Goal: Task Accomplishment & Management: Use online tool/utility

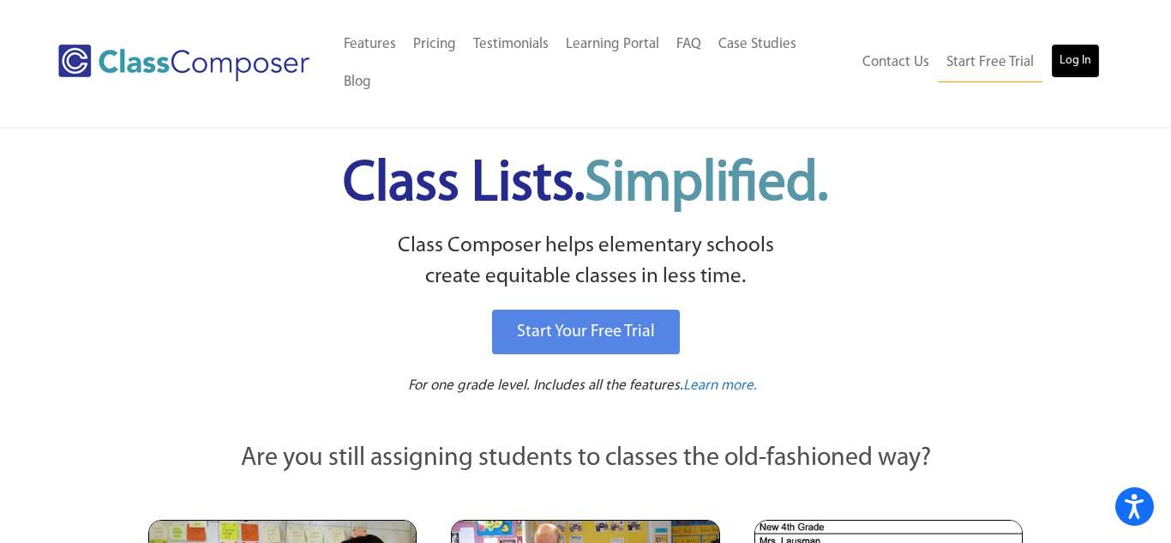
click at [1072, 51] on link "Log In" at bounding box center [1075, 61] width 49 height 34
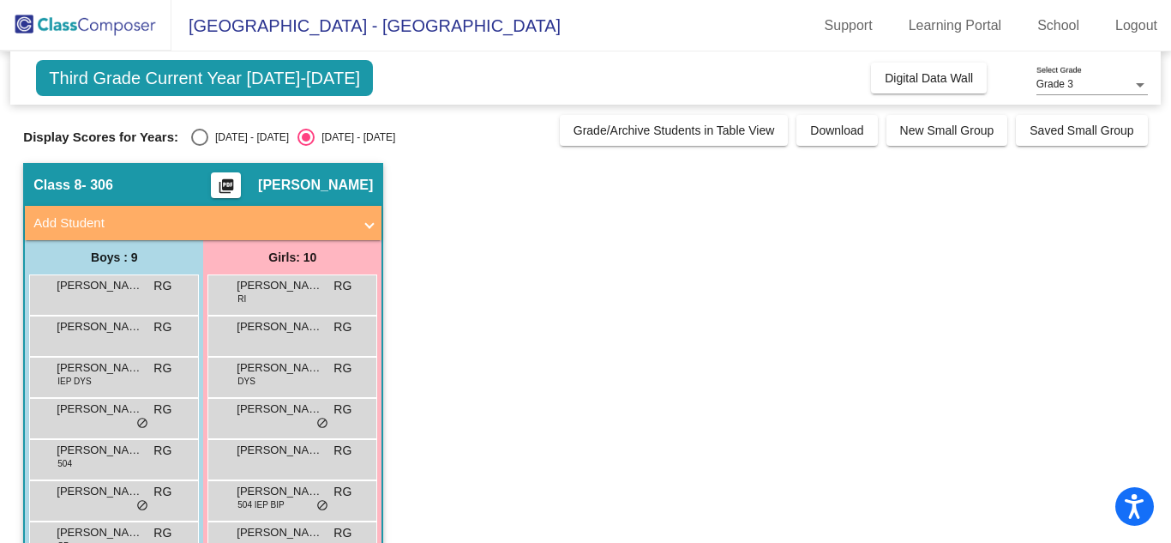
click at [191, 136] on div "Select an option" at bounding box center [199, 137] width 17 height 17
click at [199, 146] on input "2024 - 2025" at bounding box center [199, 146] width 1 height 1
radio input "true"
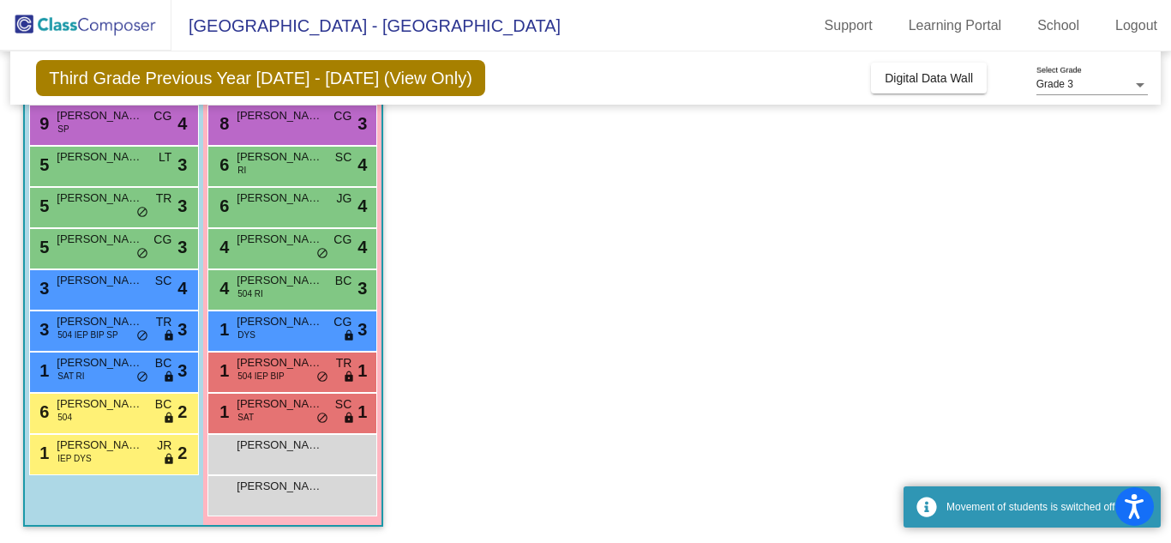
scroll to position [171, 0]
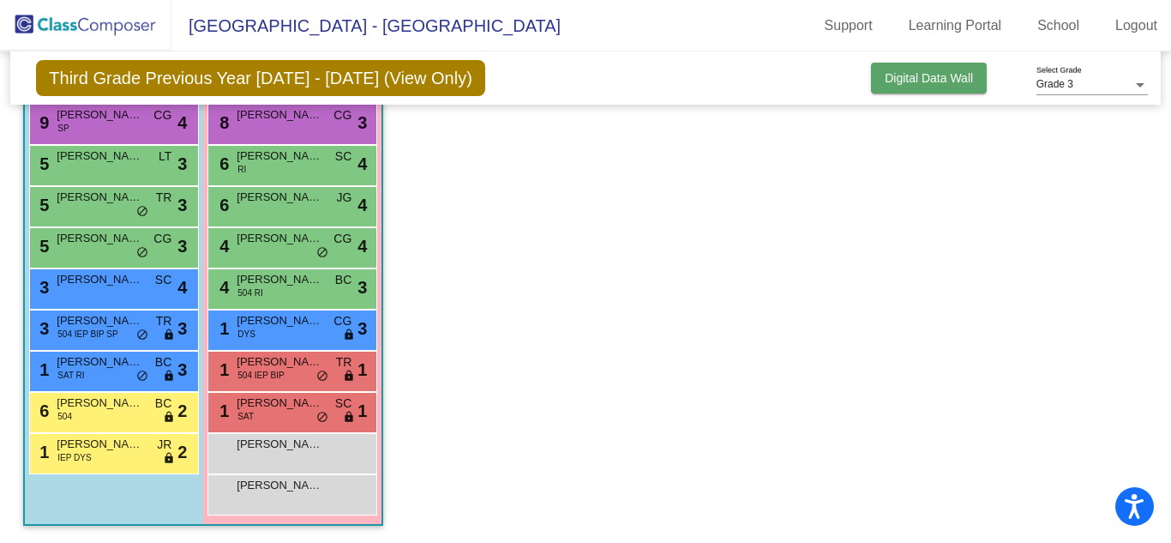
click at [941, 77] on span "Digital Data Wall" at bounding box center [929, 78] width 88 height 14
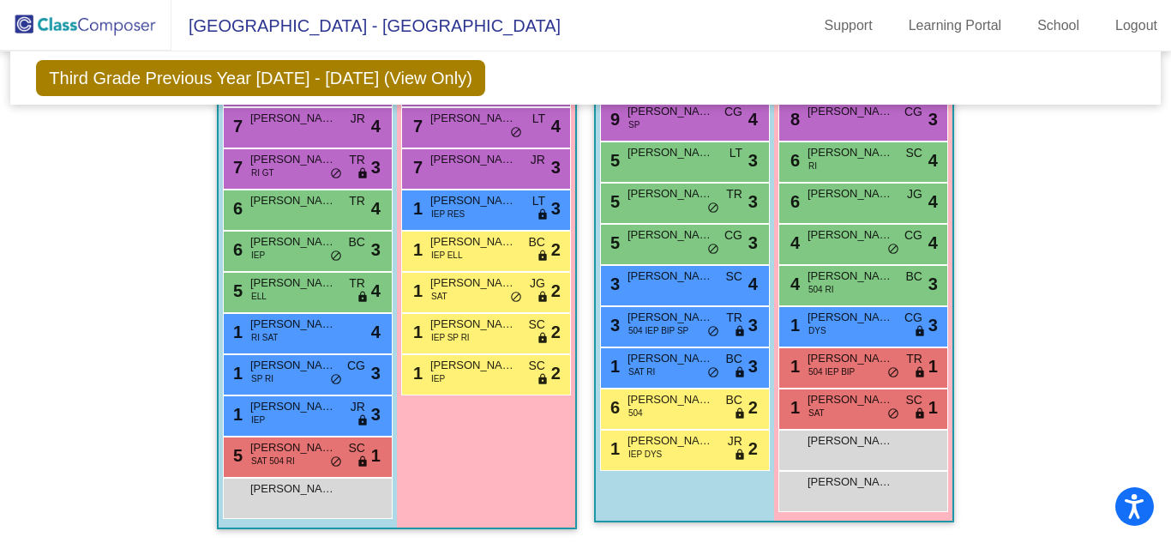
scroll to position [2305, 0]
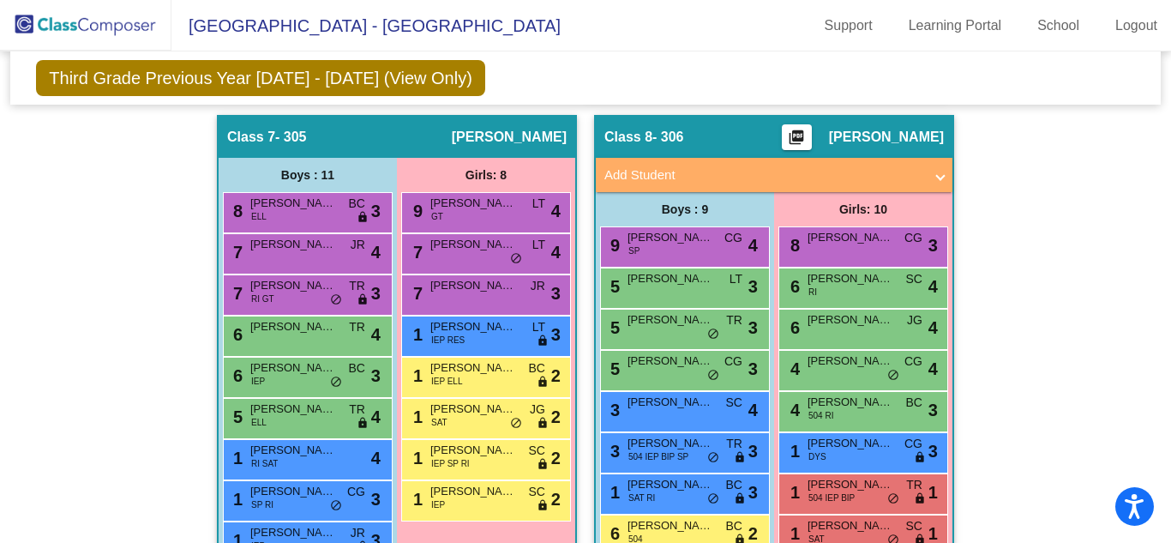
scroll to position [2167, 1]
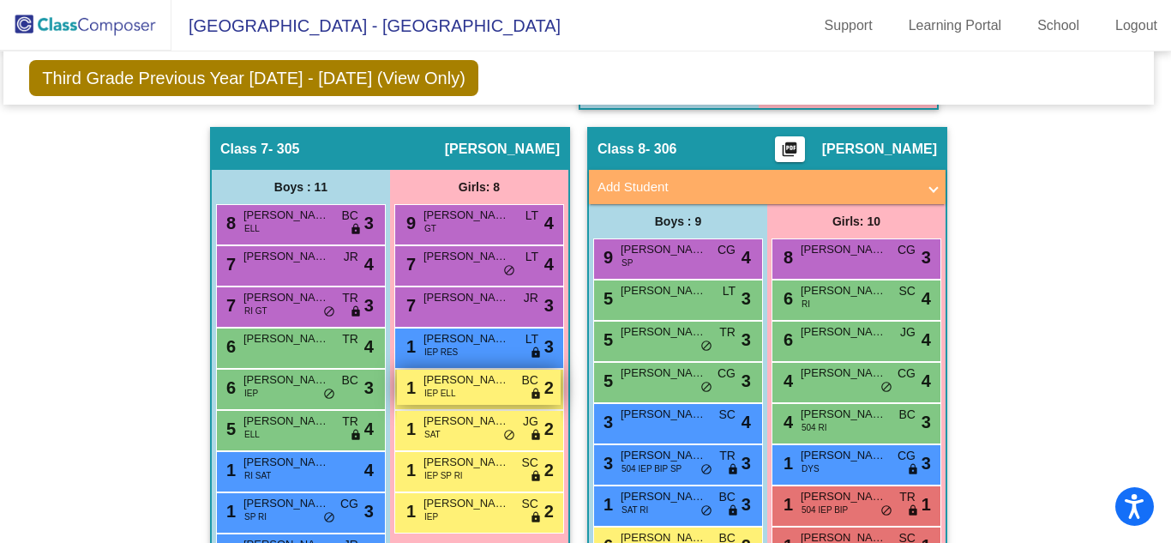
scroll to position [2156, 7]
